Goal: Transaction & Acquisition: Purchase product/service

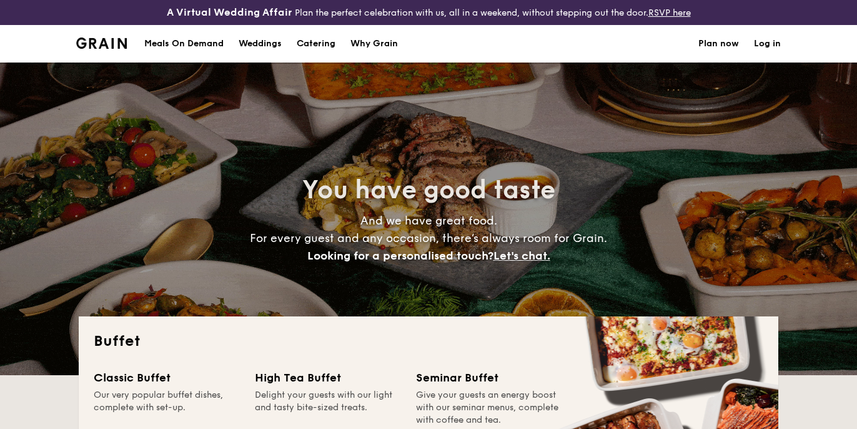
select select
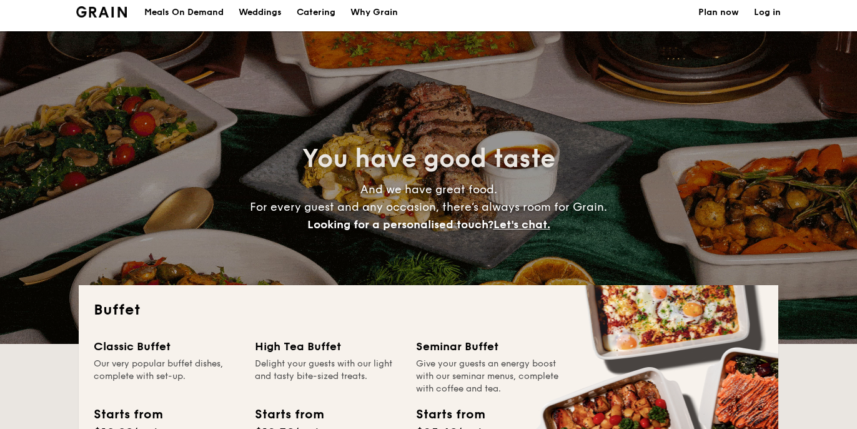
scroll to position [33, 0]
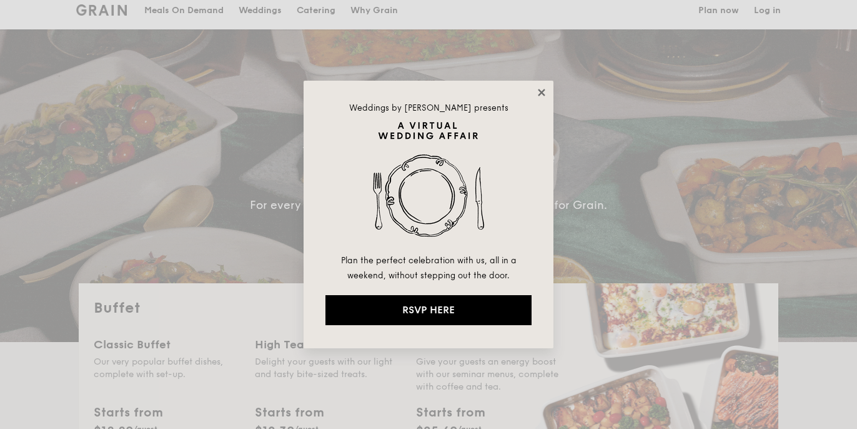
click at [543, 88] on icon at bounding box center [541, 92] width 11 height 11
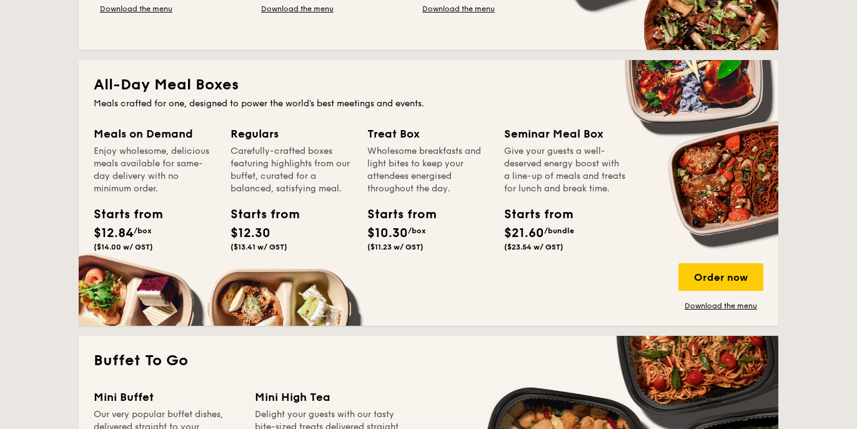
scroll to position [551, 0]
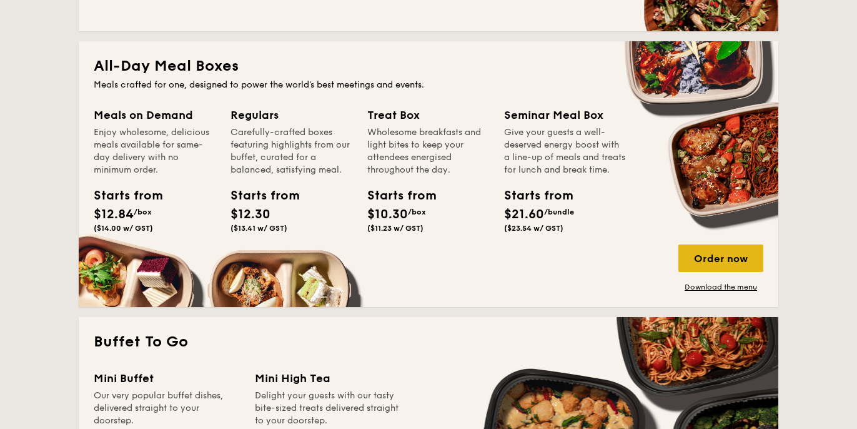
click at [705, 263] on div "Order now" at bounding box center [721, 257] width 85 height 27
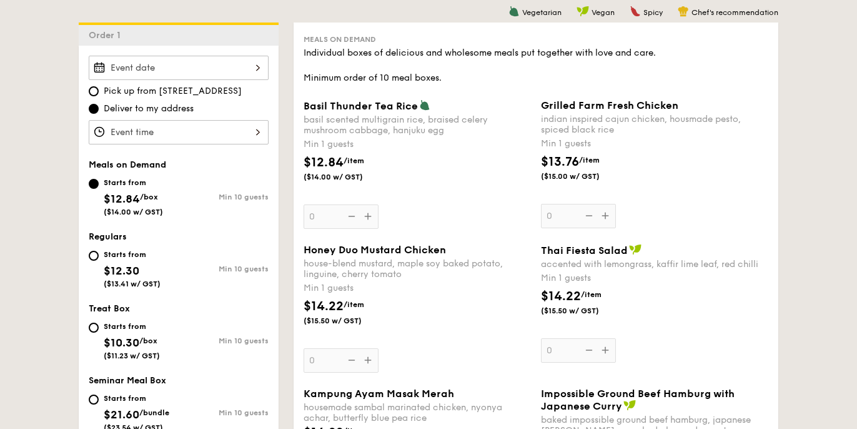
scroll to position [356, 0]
click at [139, 262] on div "Starts from $12.30 ($13.41 w/ GST)" at bounding box center [132, 266] width 57 height 41
click at [99, 260] on input "Starts from $12.30 ($13.41 w/ GST) Min 10 guests" at bounding box center [94, 255] width 10 height 10
radio input "true"
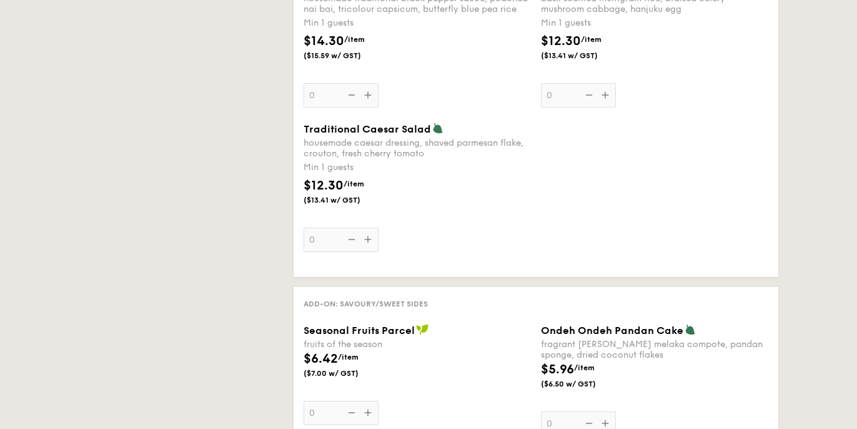
select select
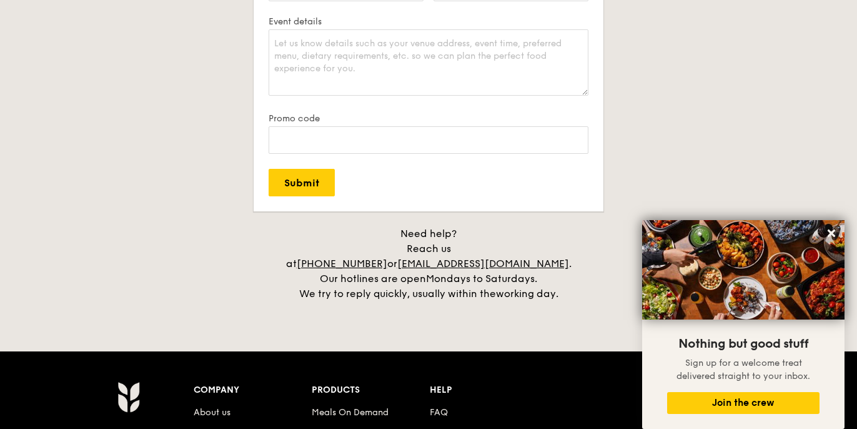
scroll to position [2503, 0]
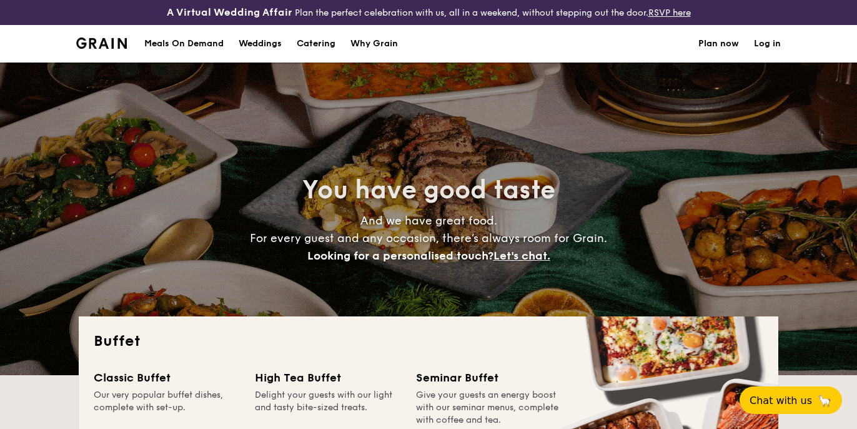
select select
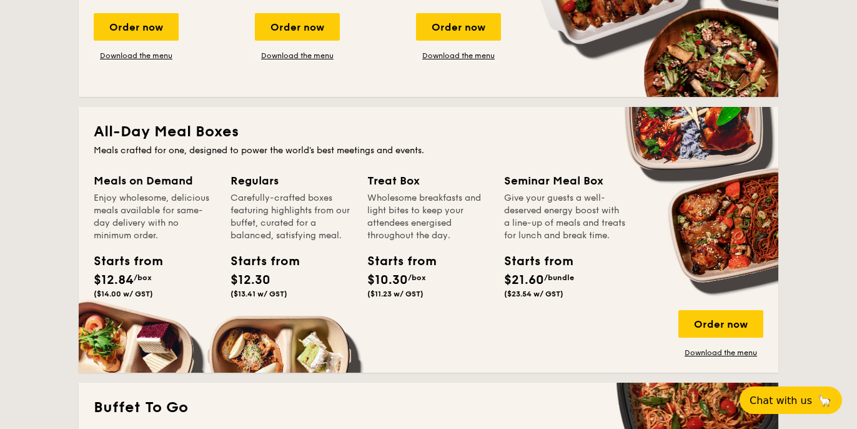
scroll to position [486, 0]
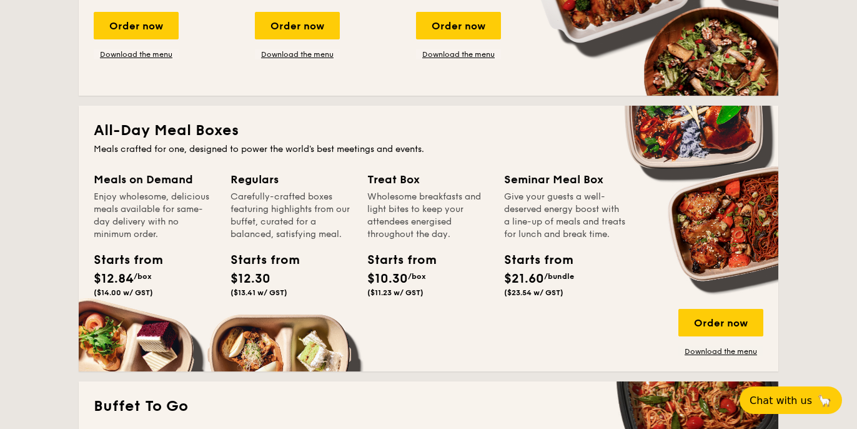
click at [267, 179] on div "Regulars" at bounding box center [292, 179] width 122 height 17
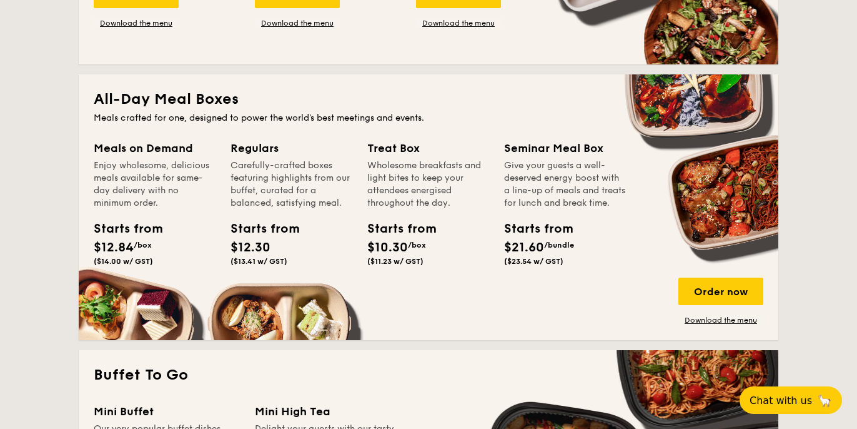
scroll to position [524, 0]
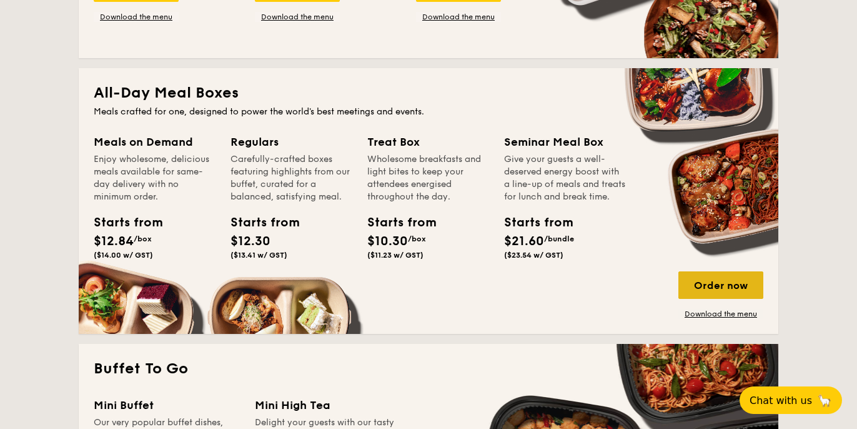
click at [711, 282] on div "Order now" at bounding box center [721, 284] width 85 height 27
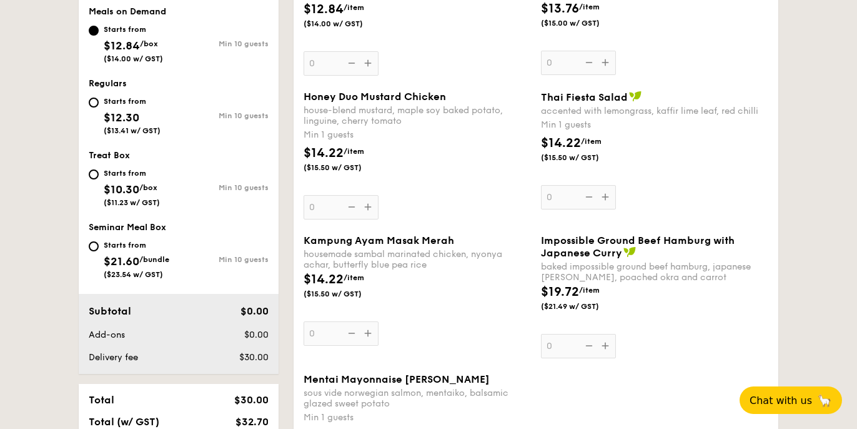
scroll to position [508, 0]
click at [139, 248] on div "Starts from" at bounding box center [137, 245] width 66 height 10
click at [99, 248] on input "Starts from $21.60 /bundle ($23.54 w/ GST) Min 10 guests" at bounding box center [94, 246] width 10 height 10
radio input "true"
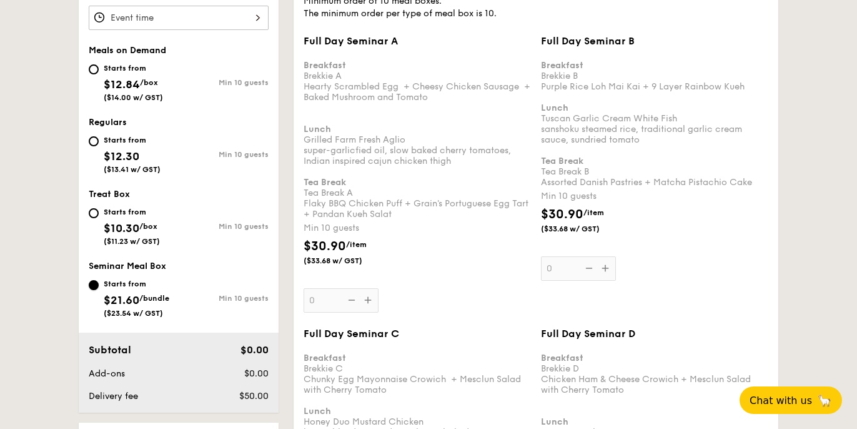
scroll to position [466, 0]
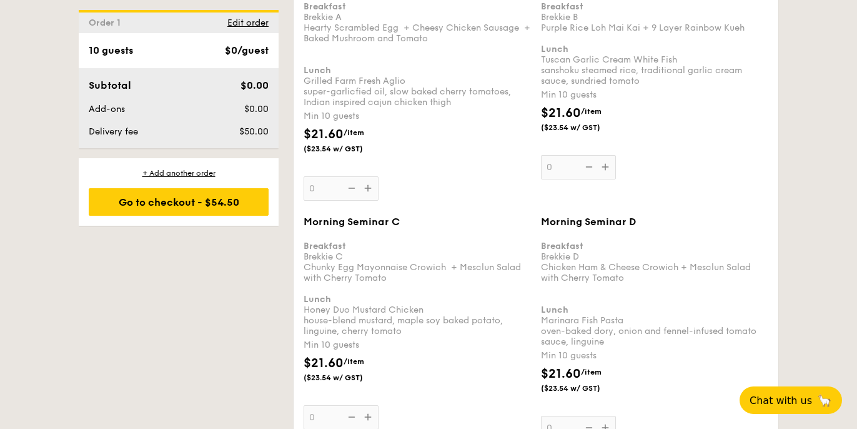
select select
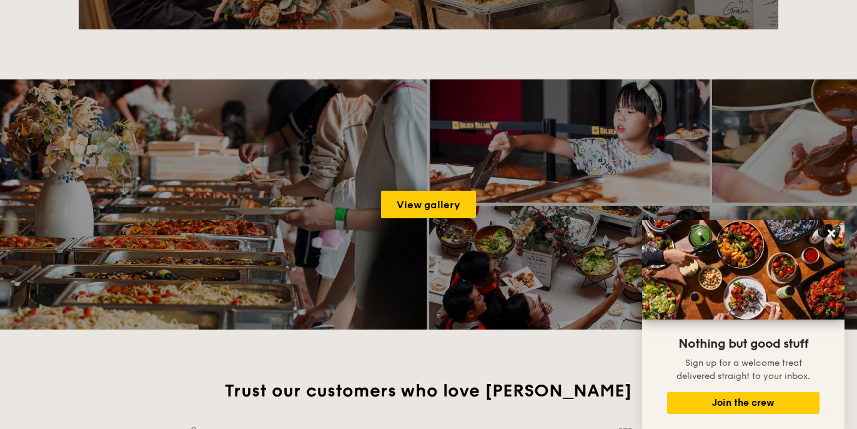
scroll to position [1924, 0]
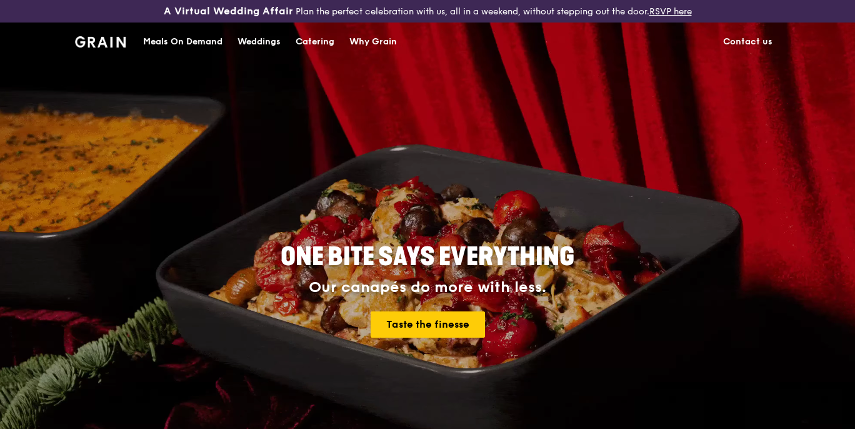
click at [197, 38] on div "Meals On Demand" at bounding box center [182, 41] width 79 height 37
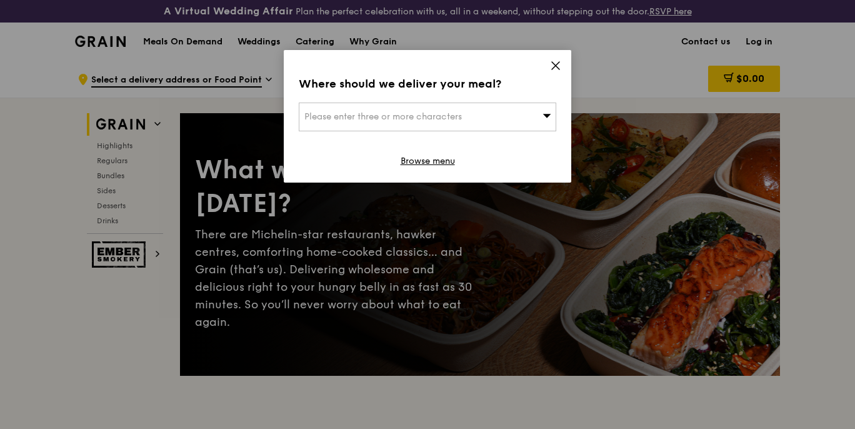
click at [432, 121] on span "Please enter three or more characters" at bounding box center [382, 116] width 157 height 11
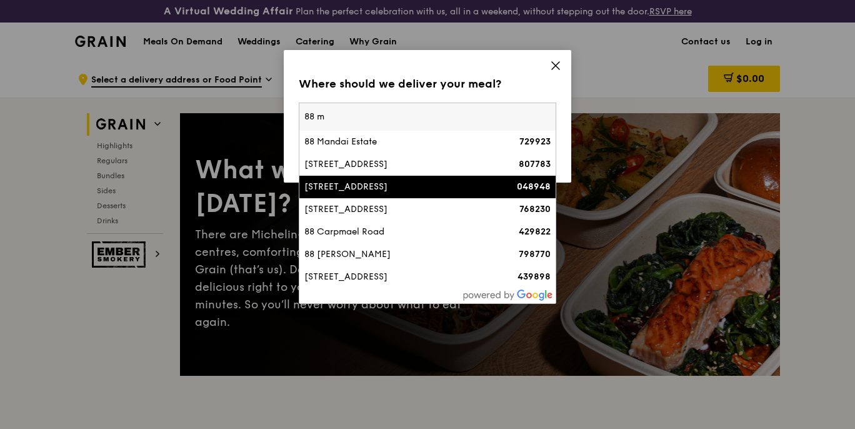
type input "88 m"
click at [455, 184] on div "[STREET_ADDRESS]" at bounding box center [396, 187] width 185 height 12
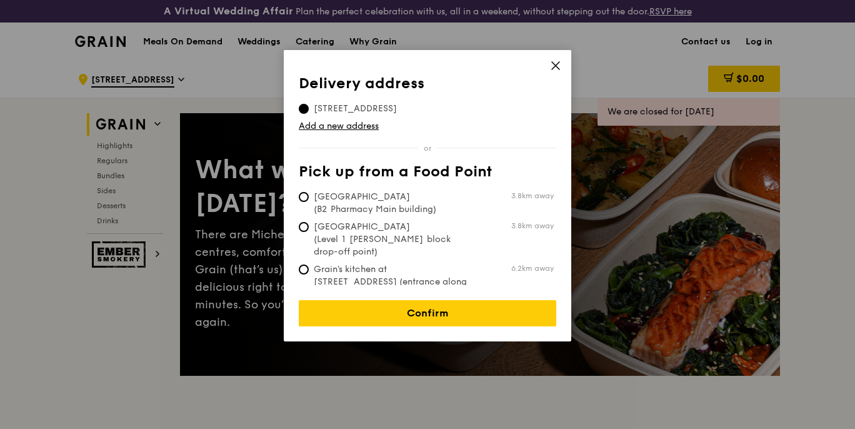
scroll to position [13, 0]
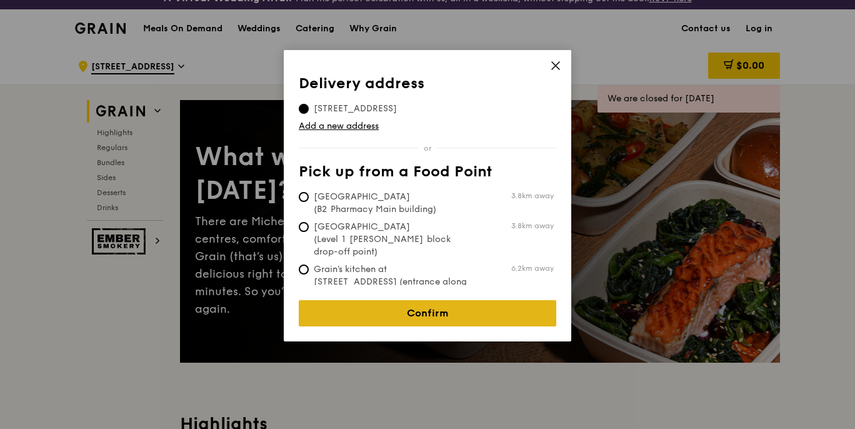
click at [428, 306] on link "Confirm" at bounding box center [427, 313] width 257 height 26
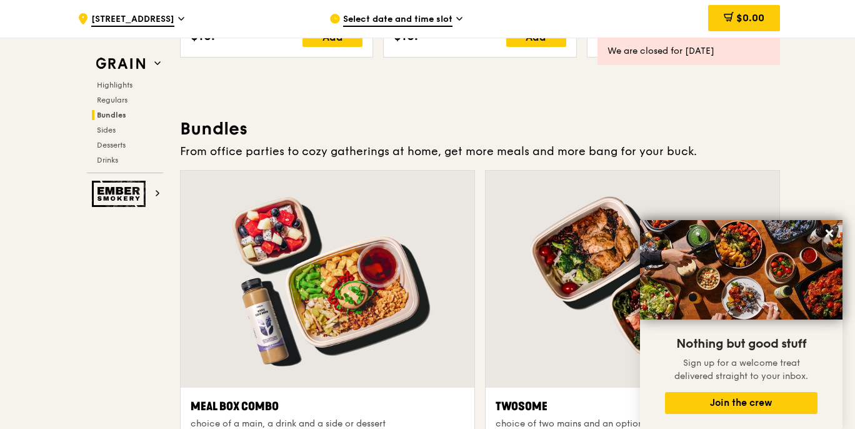
scroll to position [1846, 0]
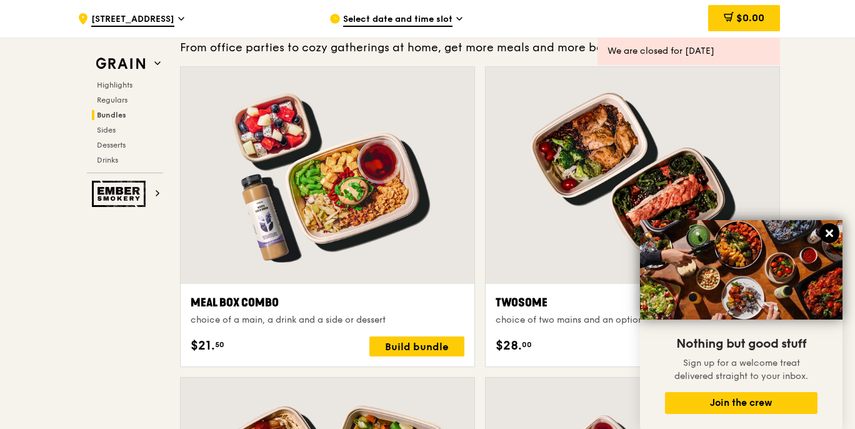
click at [829, 234] on icon at bounding box center [829, 232] width 7 height 7
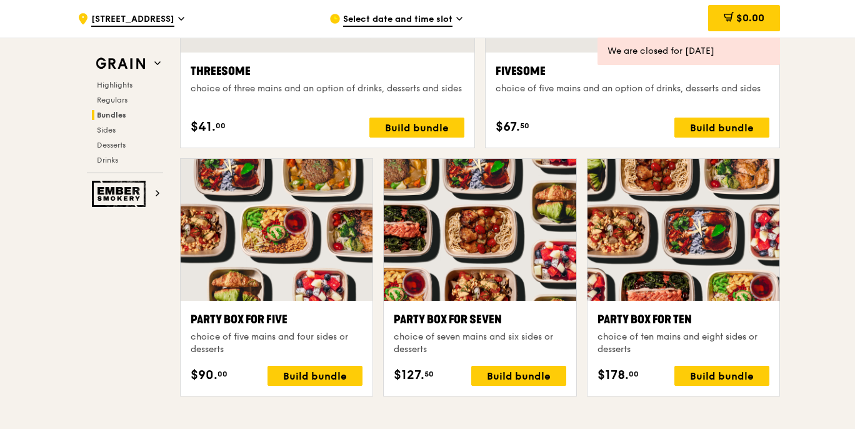
scroll to position [2127, 0]
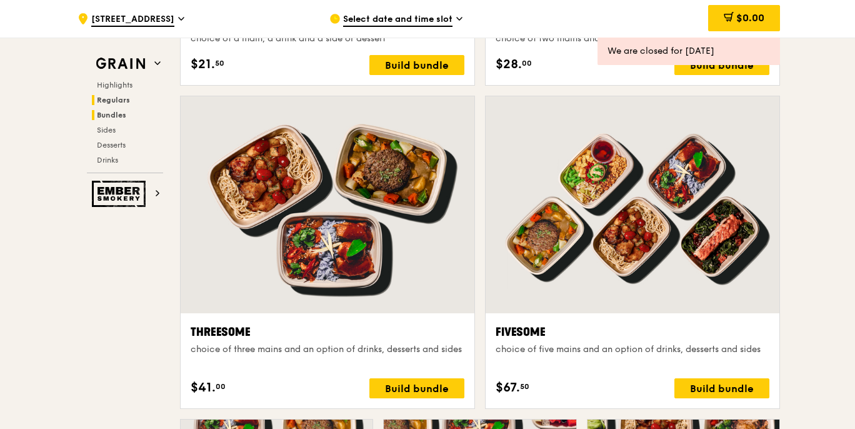
click at [119, 100] on span "Regulars" at bounding box center [113, 100] width 33 height 9
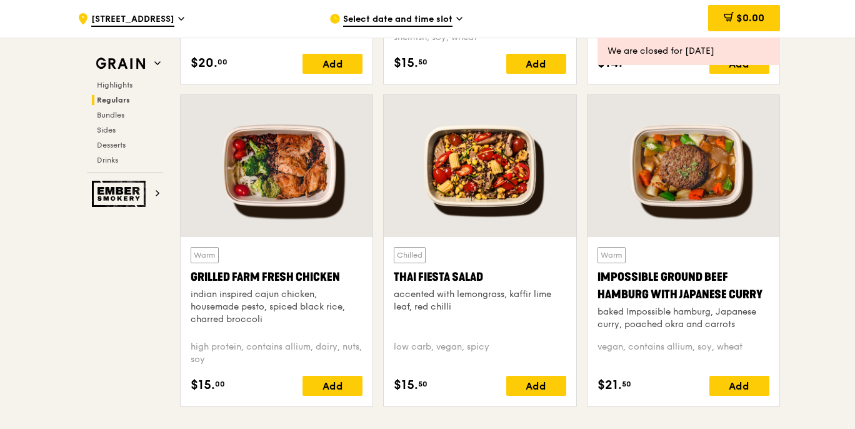
scroll to position [1397, 0]
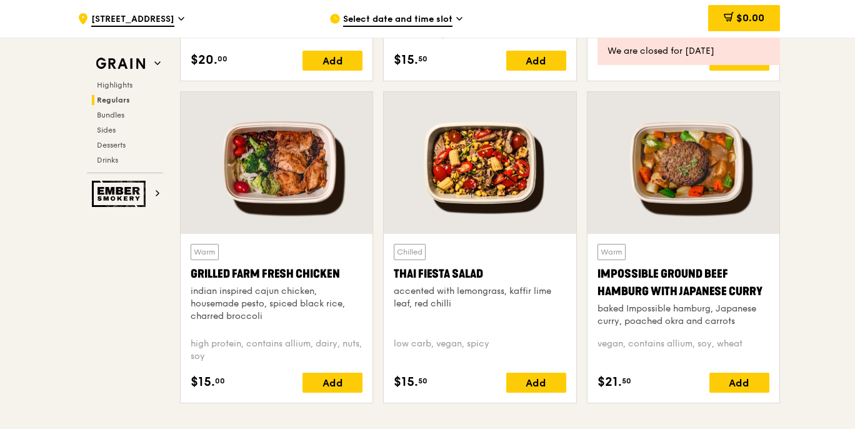
click at [426, 13] on div "Select date and time slot" at bounding box center [445, 18] width 232 height 37
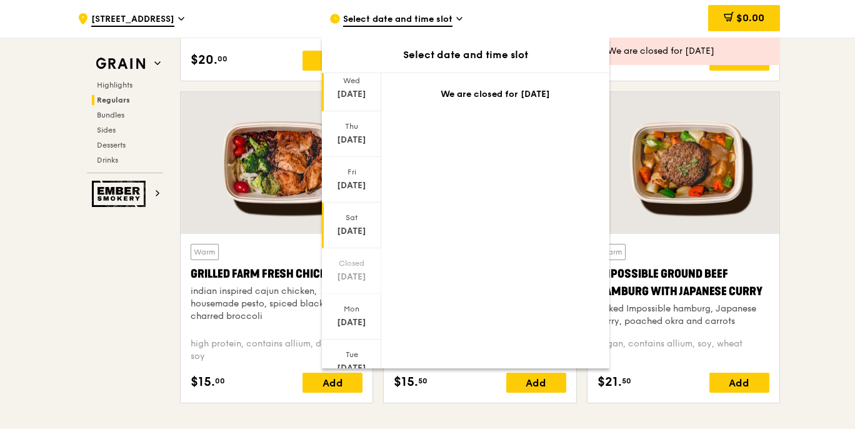
scroll to position [89, 0]
click at [357, 312] on div "Tue Oct 14" at bounding box center [351, 314] width 59 height 46
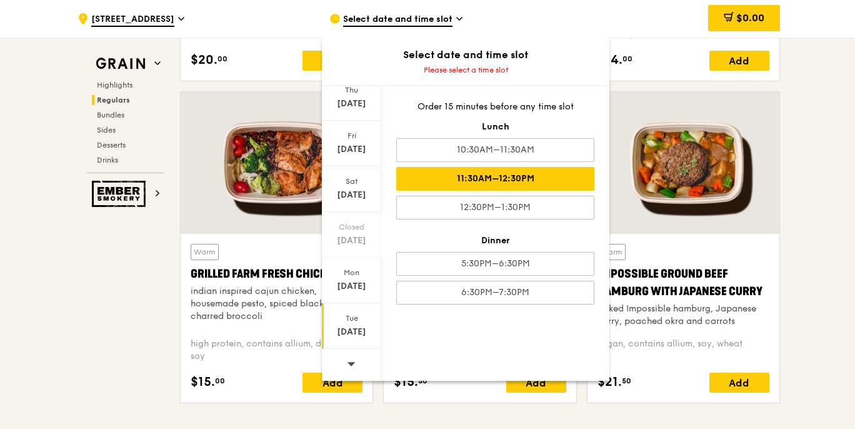
click at [498, 172] on div "11:30AM–12:30PM" at bounding box center [495, 179] width 198 height 24
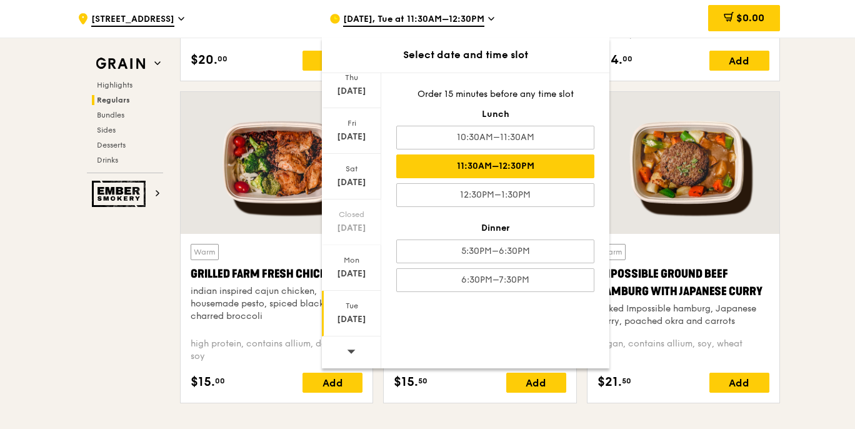
click at [221, 234] on div "Warm Grilled Farm Fresh Chicken indian inspired cajun chicken, housemade pesto,…" at bounding box center [277, 318] width 192 height 169
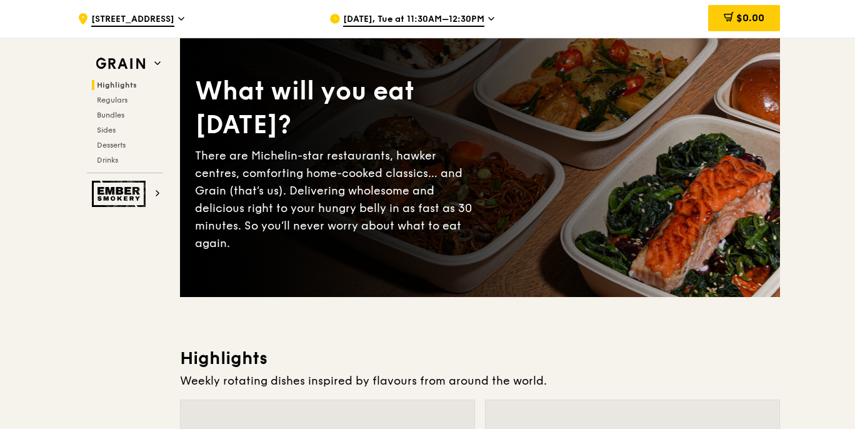
scroll to position [0, 0]
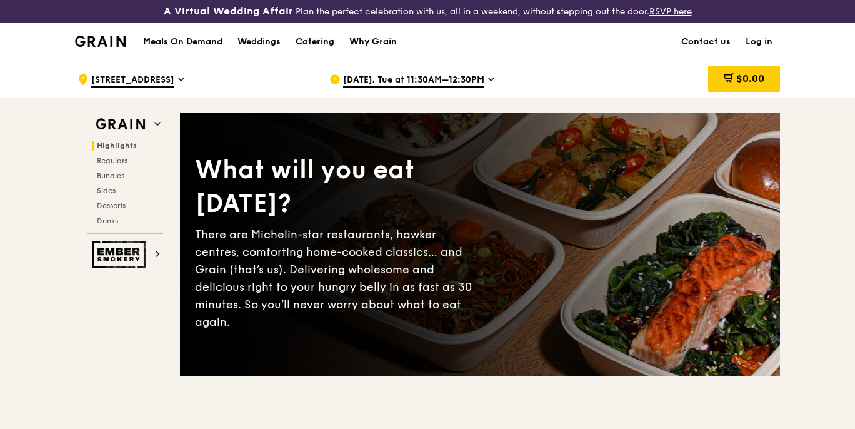
click at [326, 35] on div "Catering" at bounding box center [315, 41] width 39 height 37
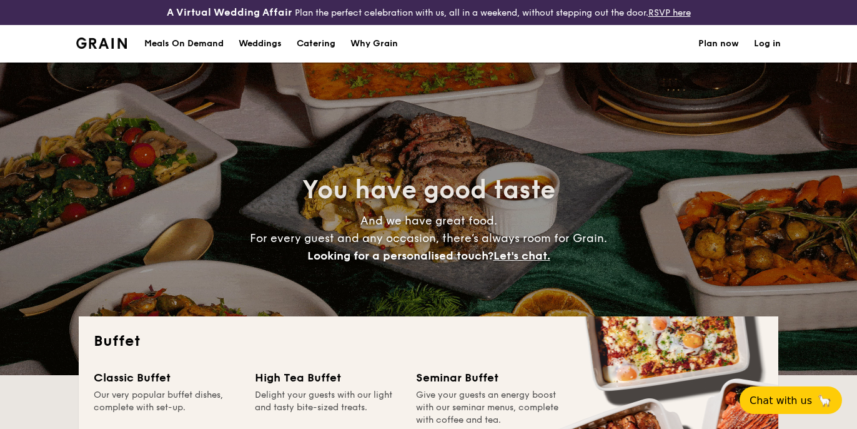
select select
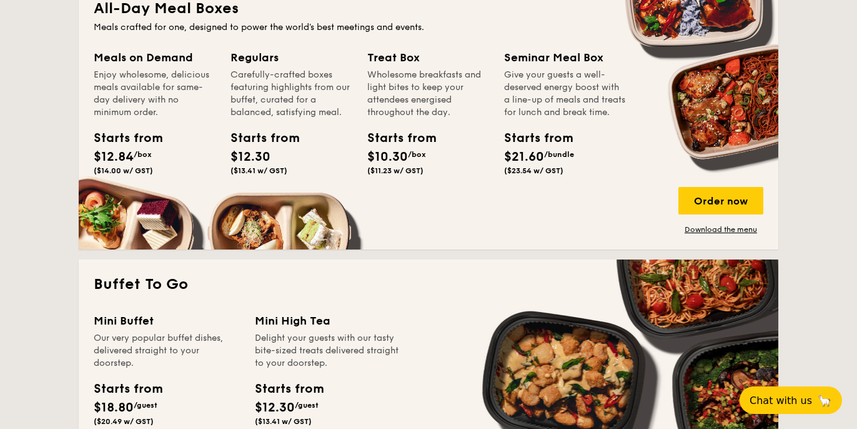
scroll to position [610, 0]
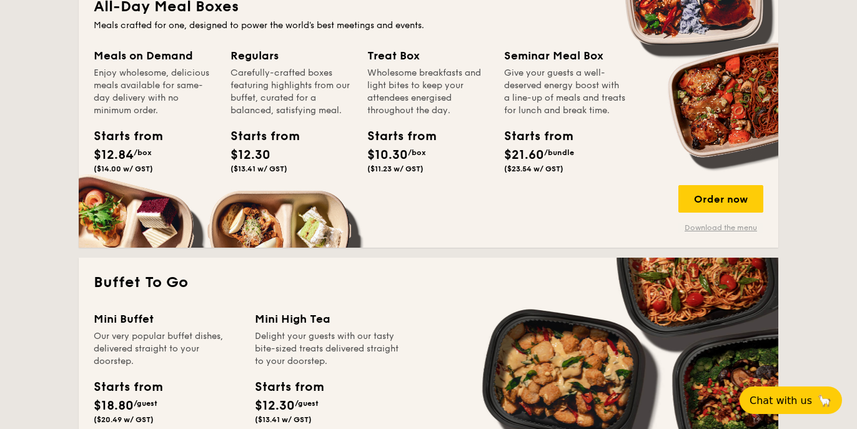
click at [711, 227] on link "Download the menu" at bounding box center [721, 227] width 85 height 10
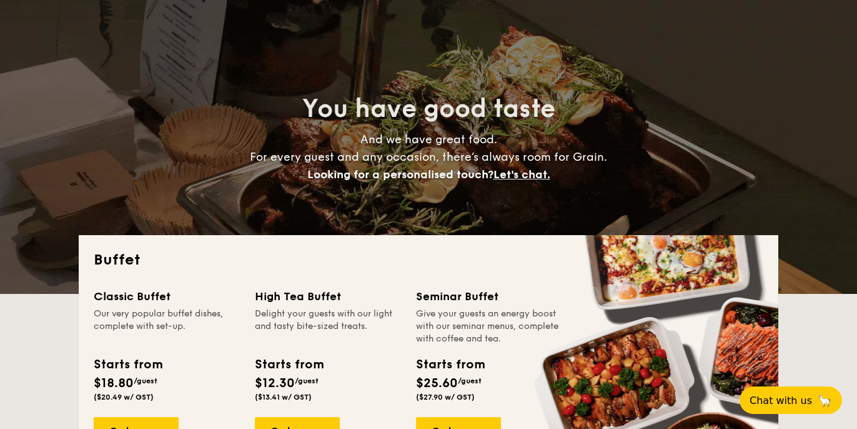
scroll to position [0, 0]
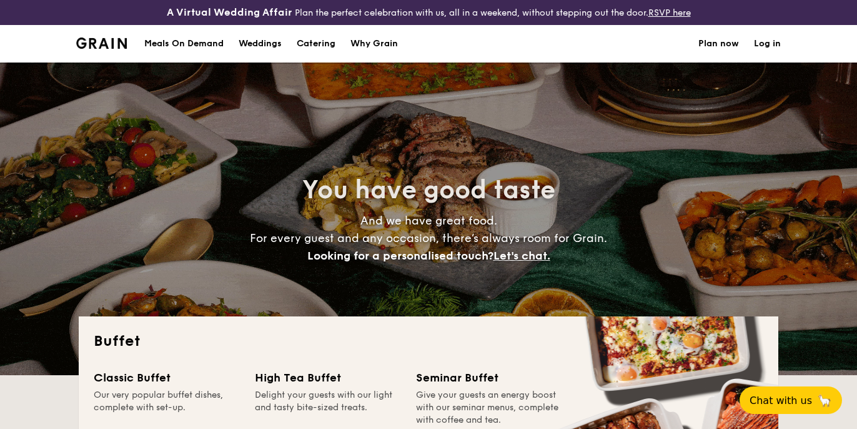
click at [215, 40] on div "Meals On Demand" at bounding box center [183, 43] width 79 height 37
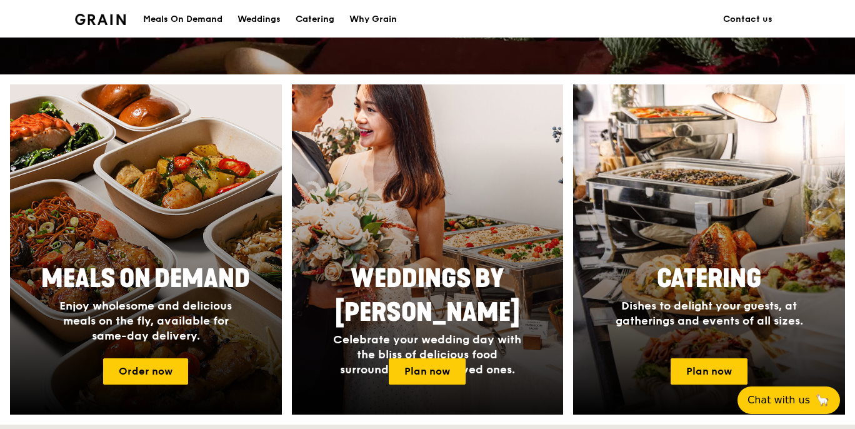
scroll to position [383, 0]
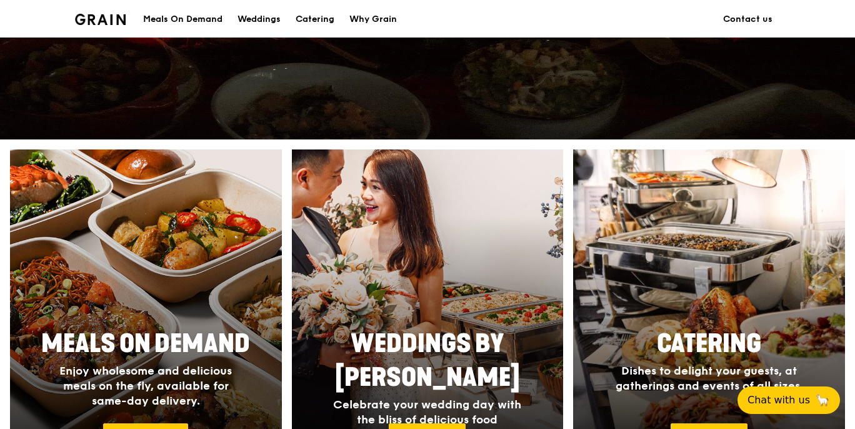
click at [149, 294] on div at bounding box center [145, 314] width 299 height 363
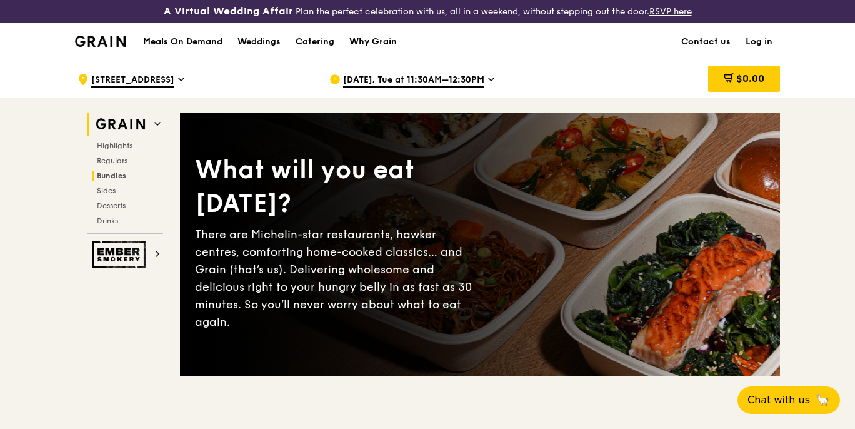
click at [114, 175] on span "Bundles" at bounding box center [111, 175] width 29 height 9
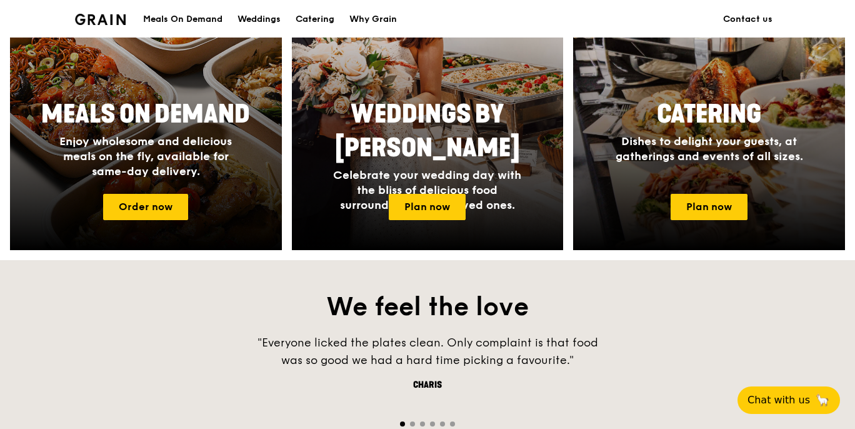
scroll to position [586, 0]
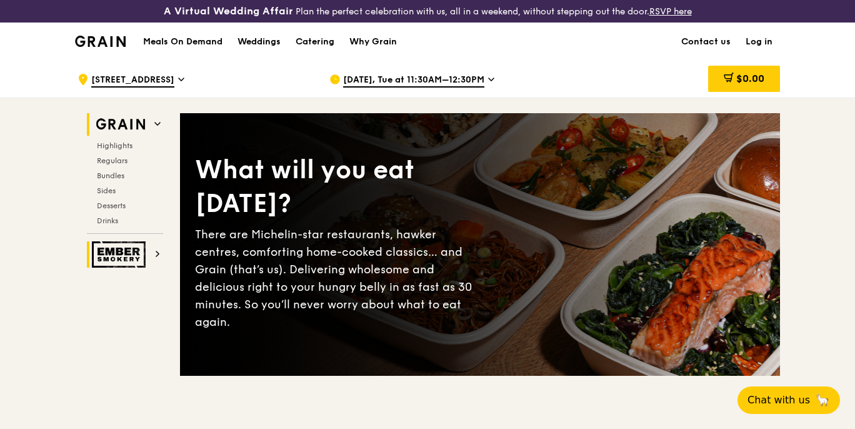
click at [136, 252] on img at bounding box center [120, 254] width 57 height 26
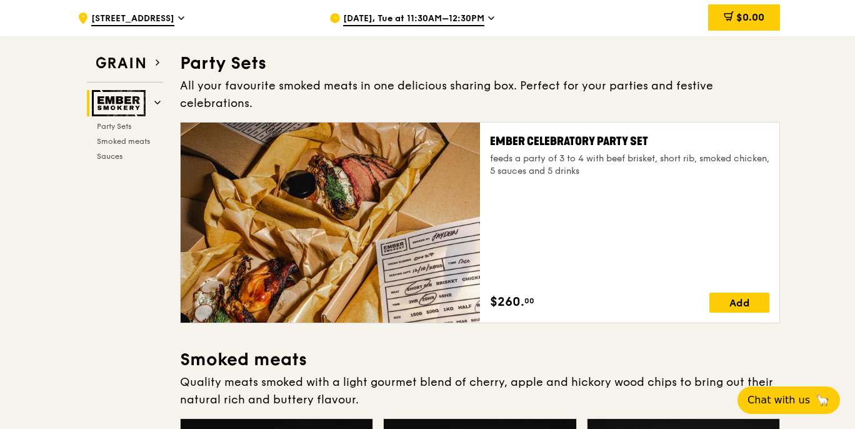
scroll to position [62, 0]
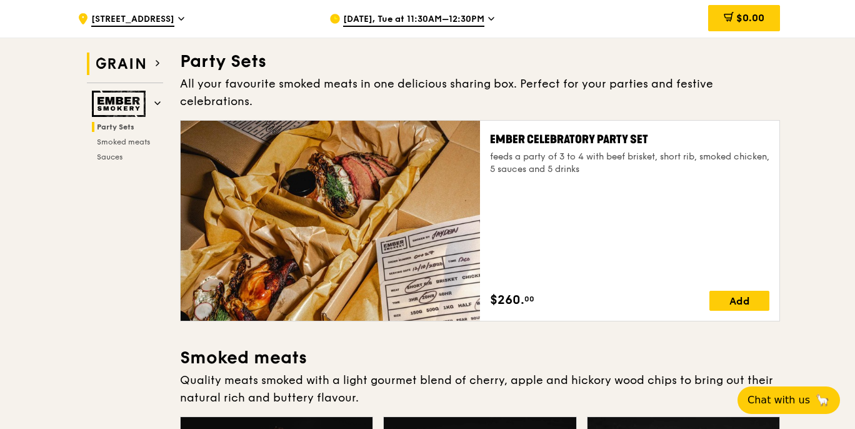
click at [132, 60] on img at bounding box center [120, 63] width 57 height 22
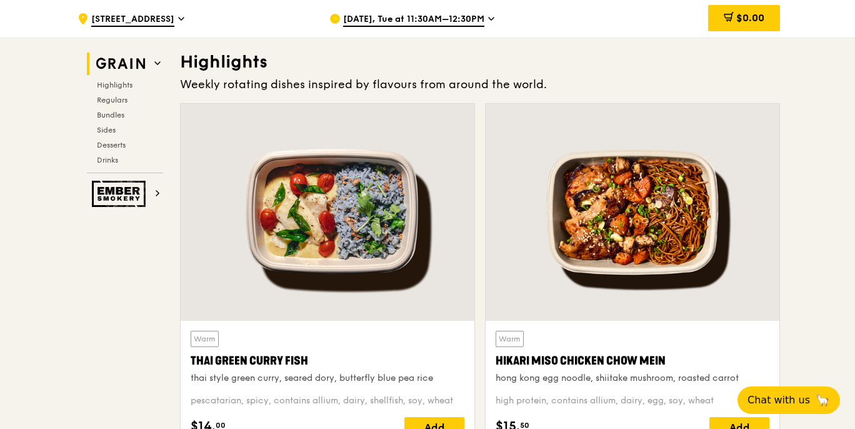
scroll to position [375, 0]
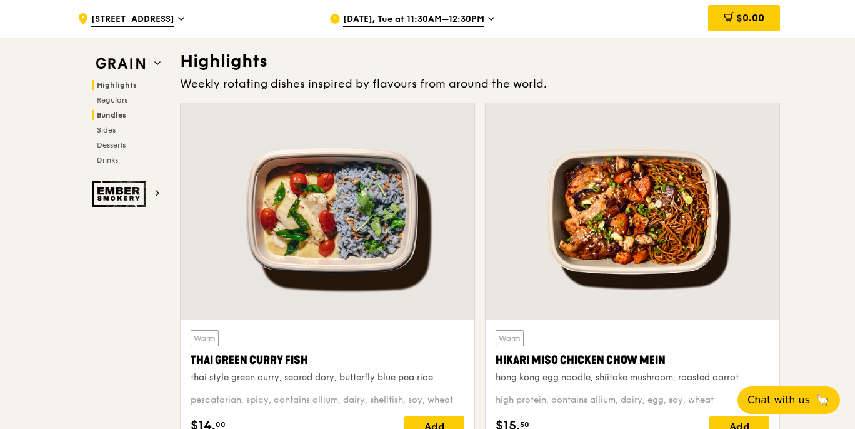
click at [120, 111] on span "Bundles" at bounding box center [111, 115] width 29 height 9
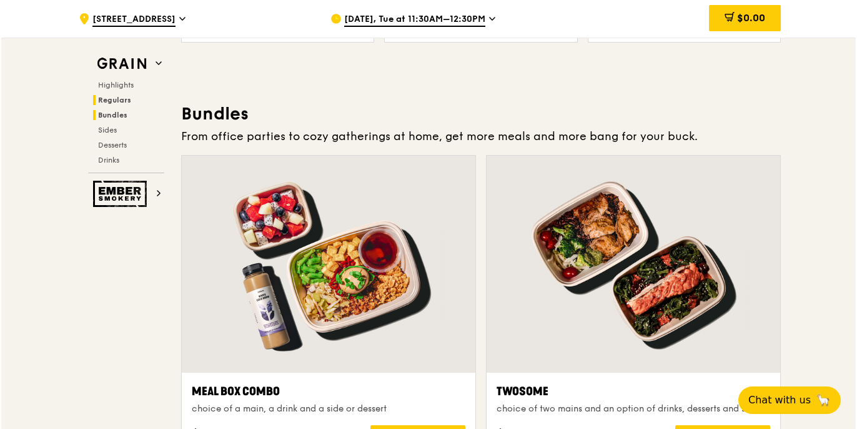
scroll to position [1810, 0]
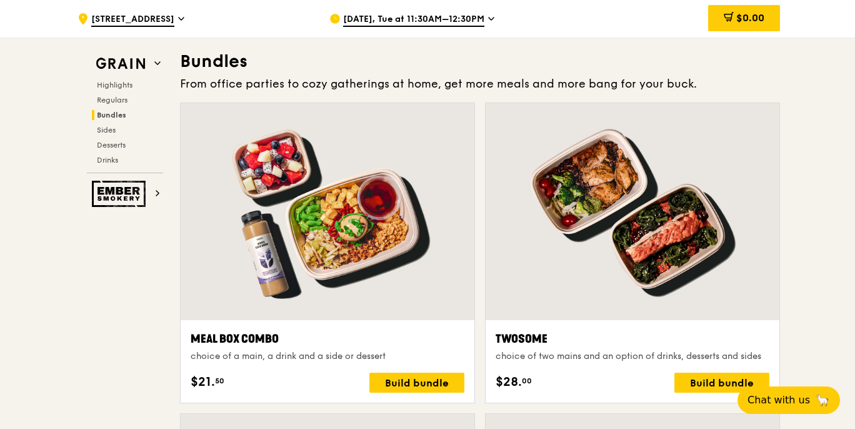
click at [287, 164] on div at bounding box center [328, 211] width 294 height 217
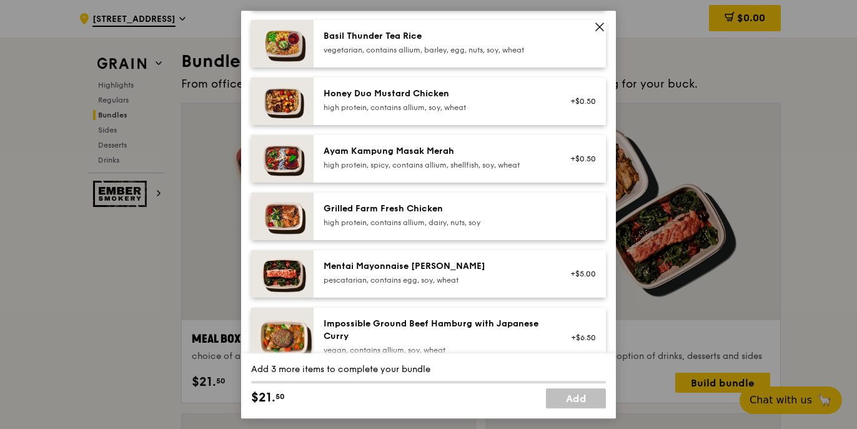
scroll to position [288, 0]
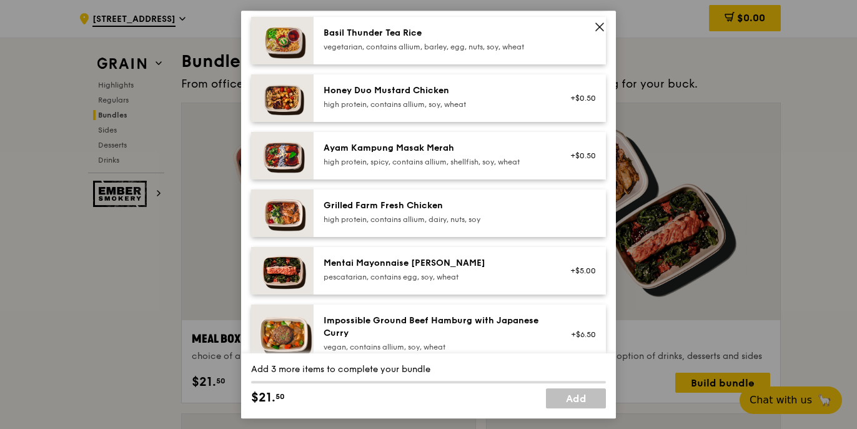
click at [289, 112] on img at bounding box center [282, 97] width 62 height 47
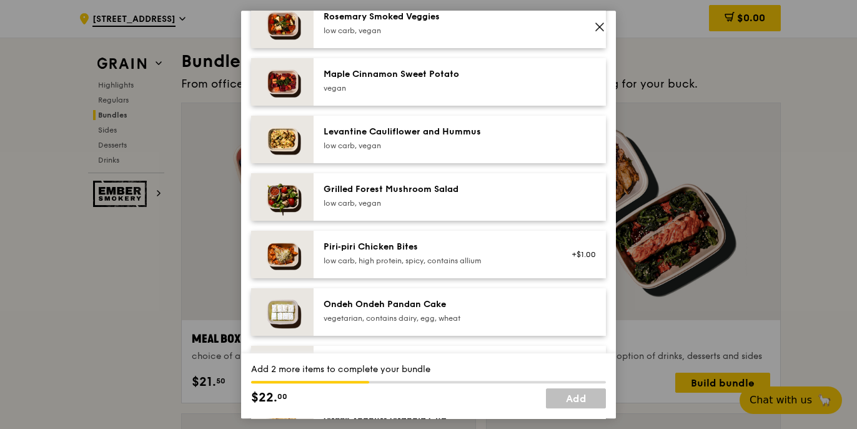
scroll to position [669, 0]
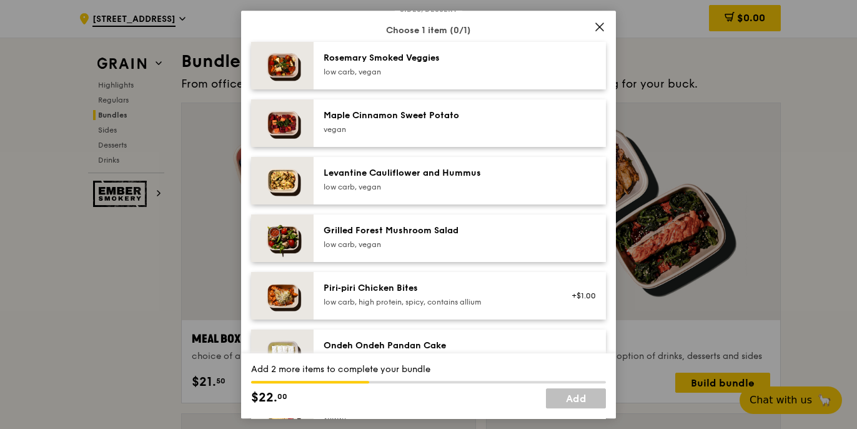
click at [427, 76] on div "[PERSON_NAME] Smoked Veggies low carb, vegan" at bounding box center [436, 64] width 224 height 25
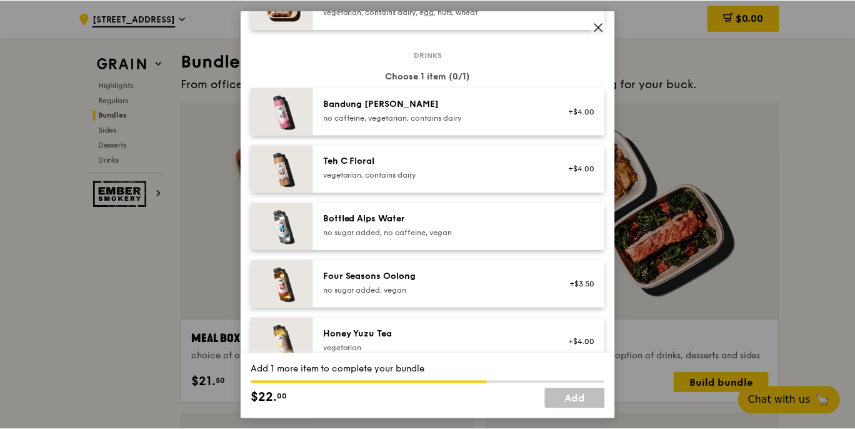
scroll to position [1230, 0]
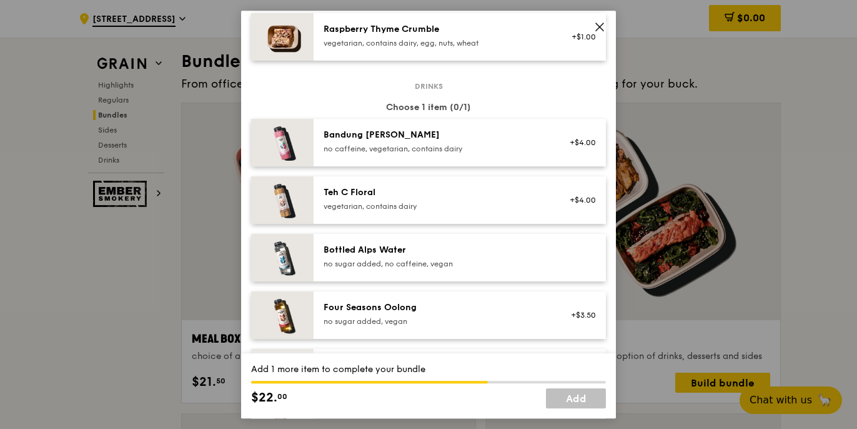
click at [387, 254] on div "Bottled Alps Water" at bounding box center [436, 250] width 224 height 12
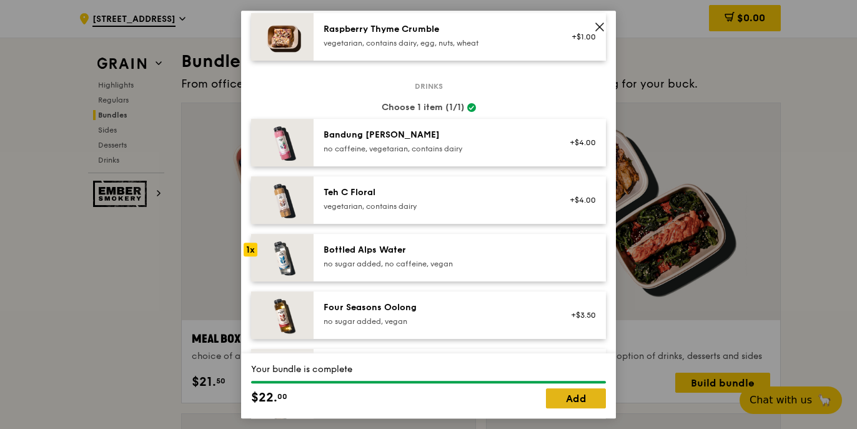
click at [562, 399] on link "Add" at bounding box center [576, 398] width 60 height 20
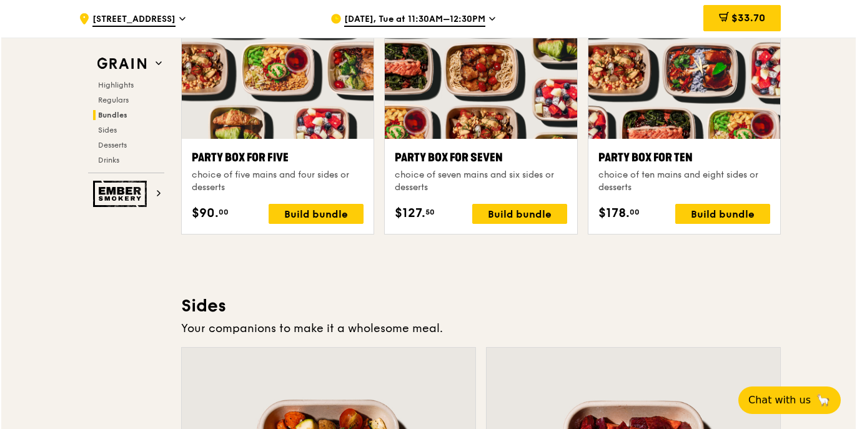
scroll to position [2208, 0]
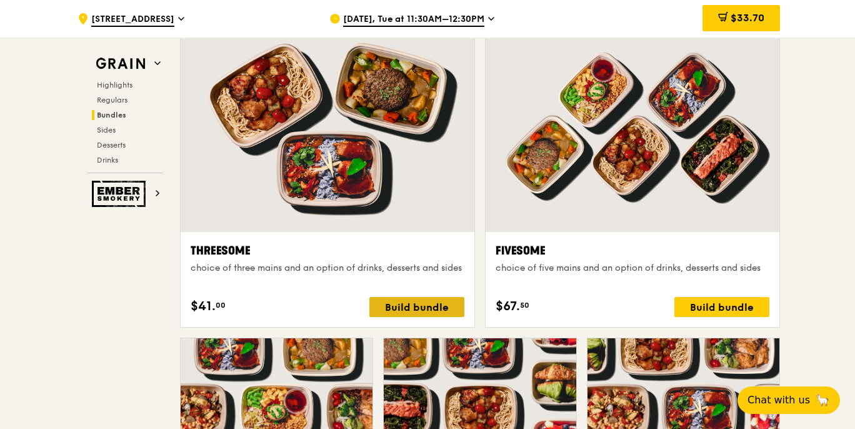
click at [394, 316] on div "Build bundle" at bounding box center [416, 307] width 95 height 20
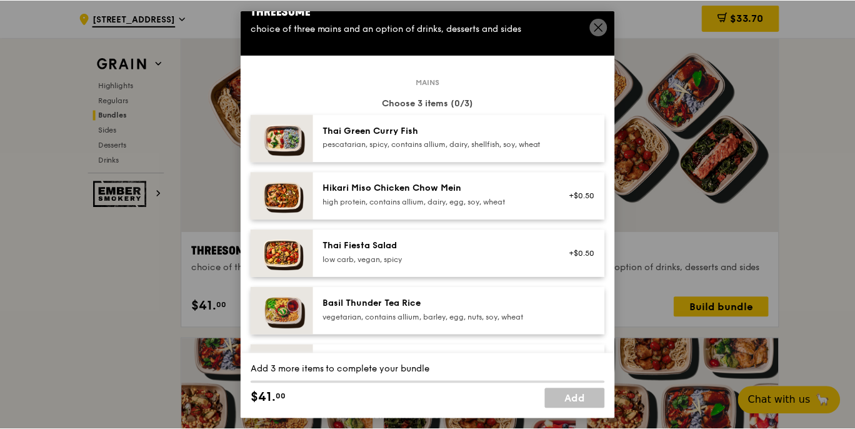
scroll to position [14, 0]
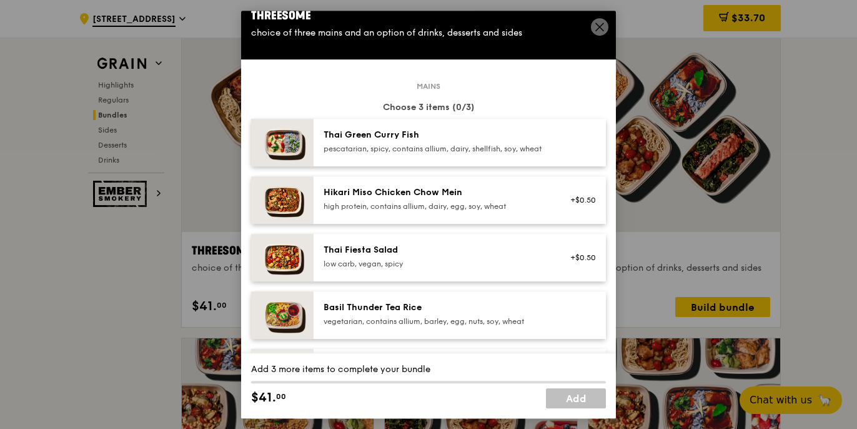
click at [601, 28] on icon at bounding box center [599, 26] width 7 height 7
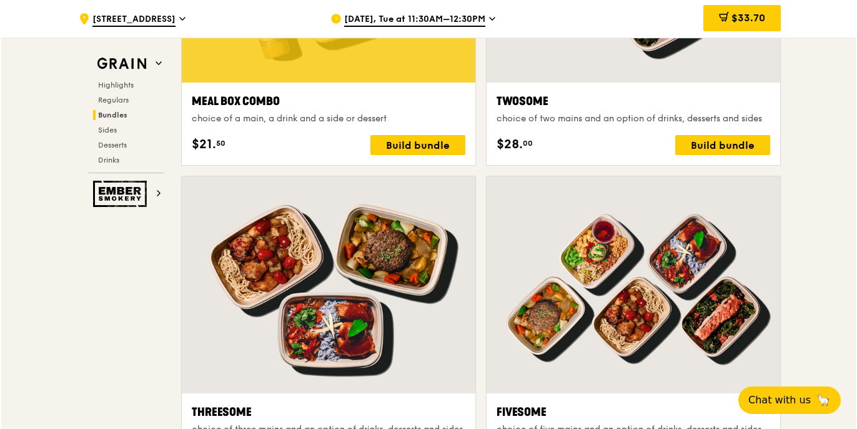
scroll to position [1997, 0]
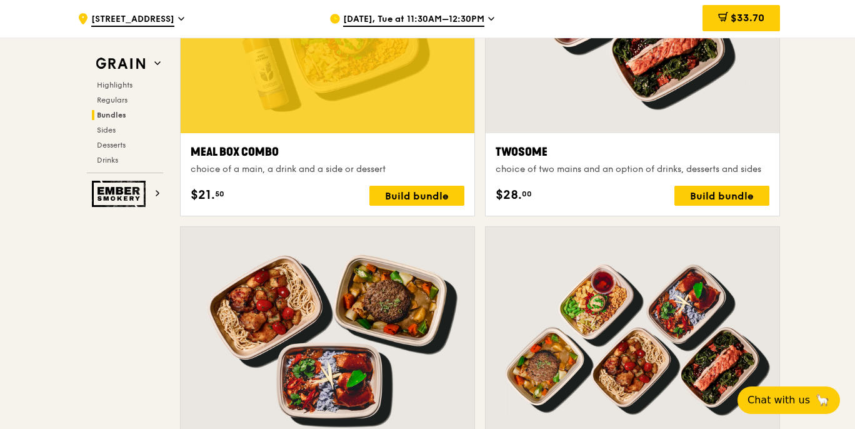
click at [386, 120] on div at bounding box center [328, 24] width 294 height 217
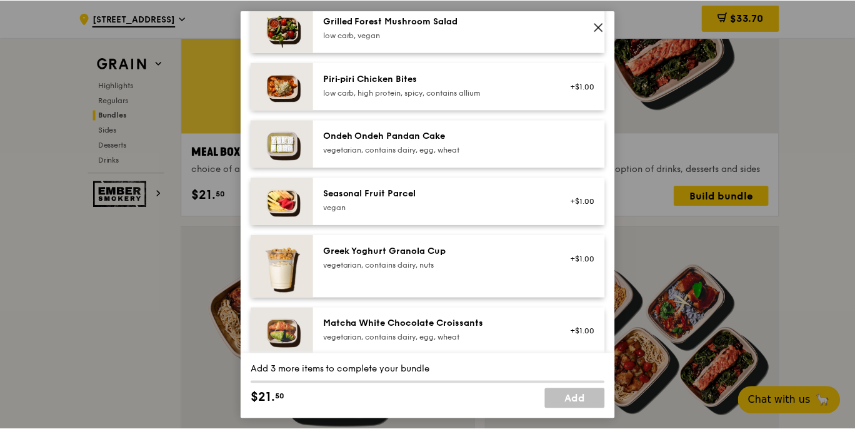
scroll to position [880, 0]
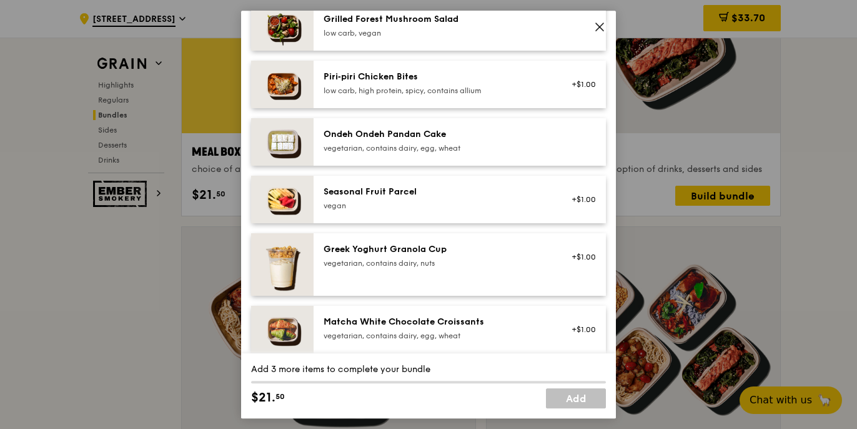
click at [603, 24] on icon at bounding box center [599, 26] width 11 height 11
